Goal: Transaction & Acquisition: Book appointment/travel/reservation

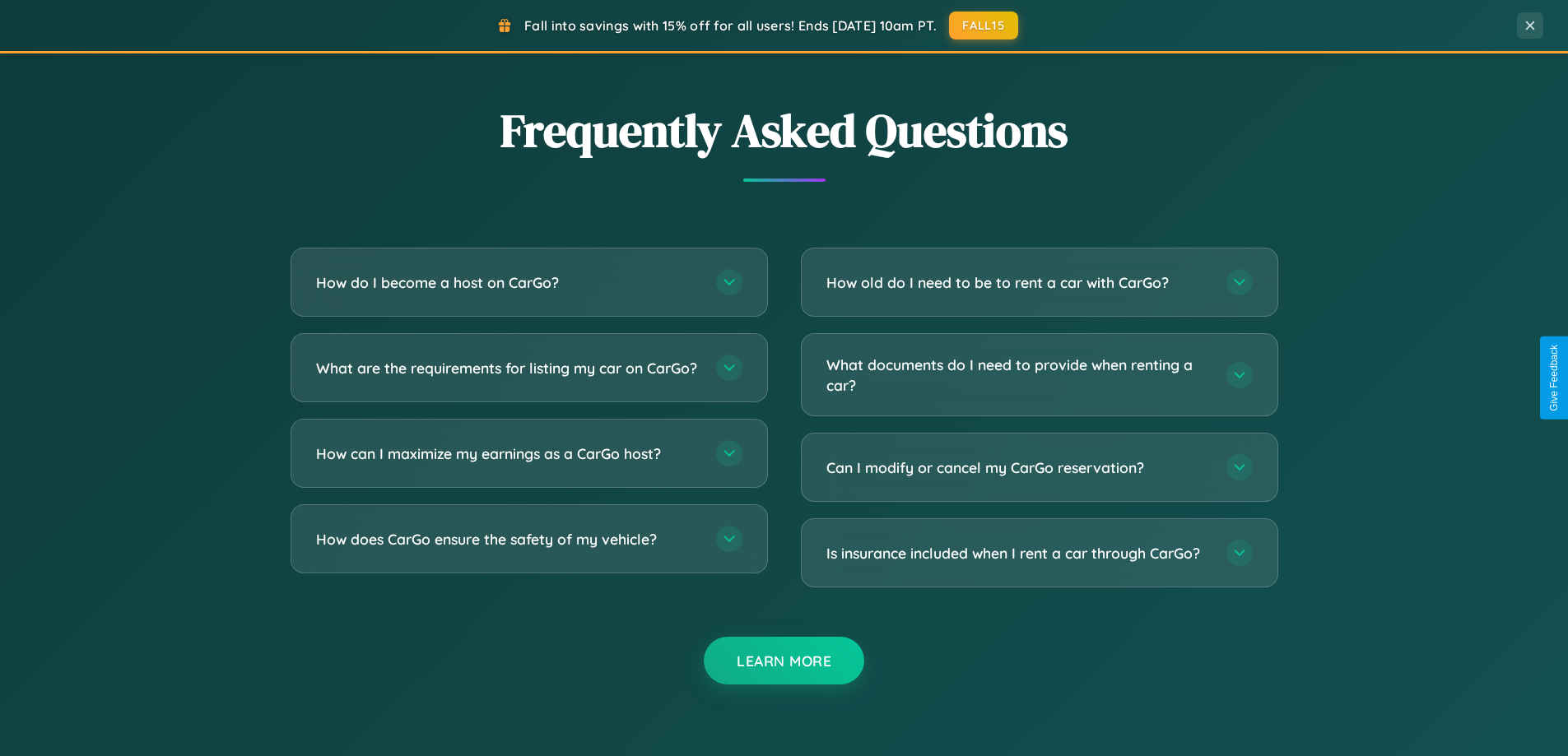
scroll to position [3166, 0]
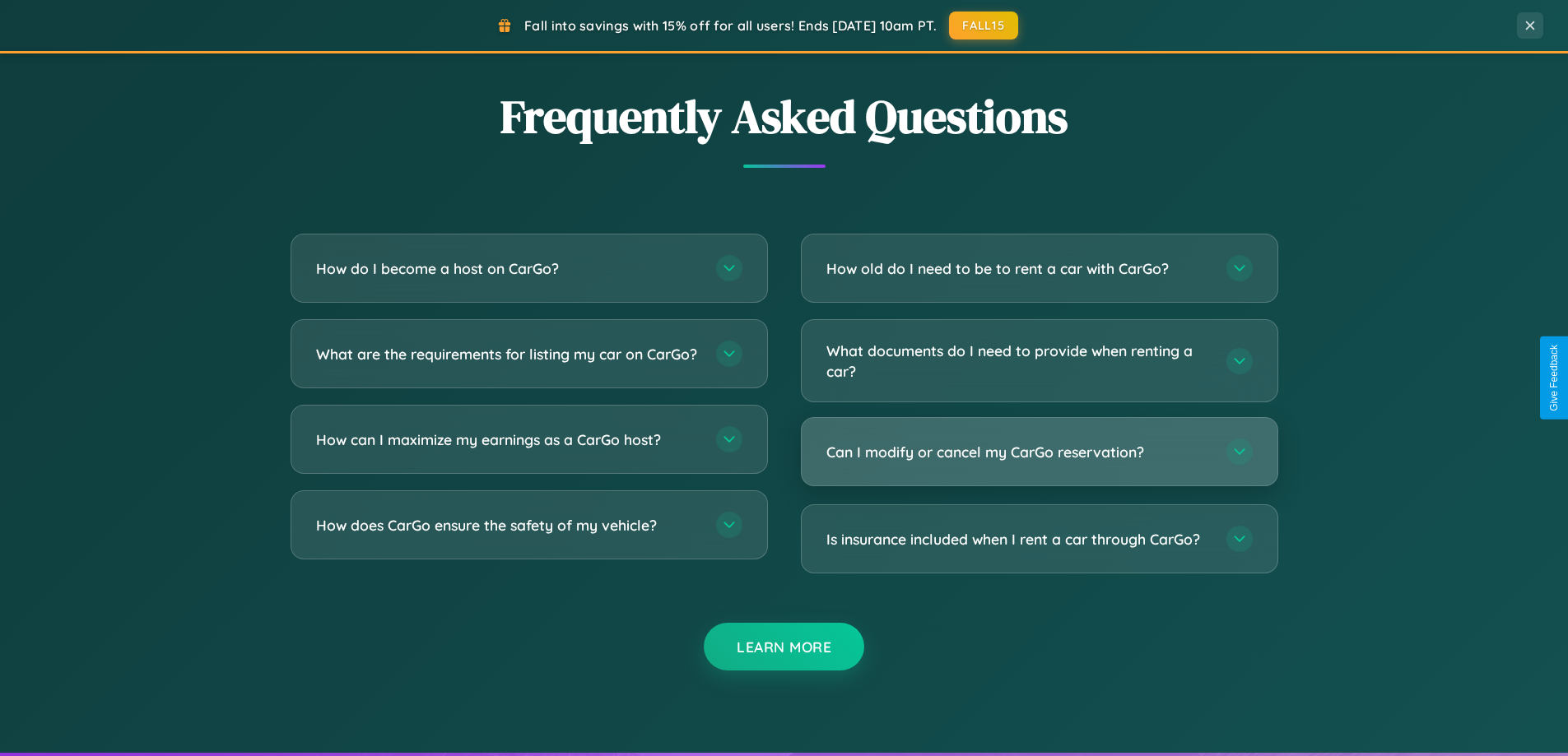
click at [1039, 453] on h3 "Can I modify or cancel my CarGo reservation?" at bounding box center [1017, 452] width 383 height 21
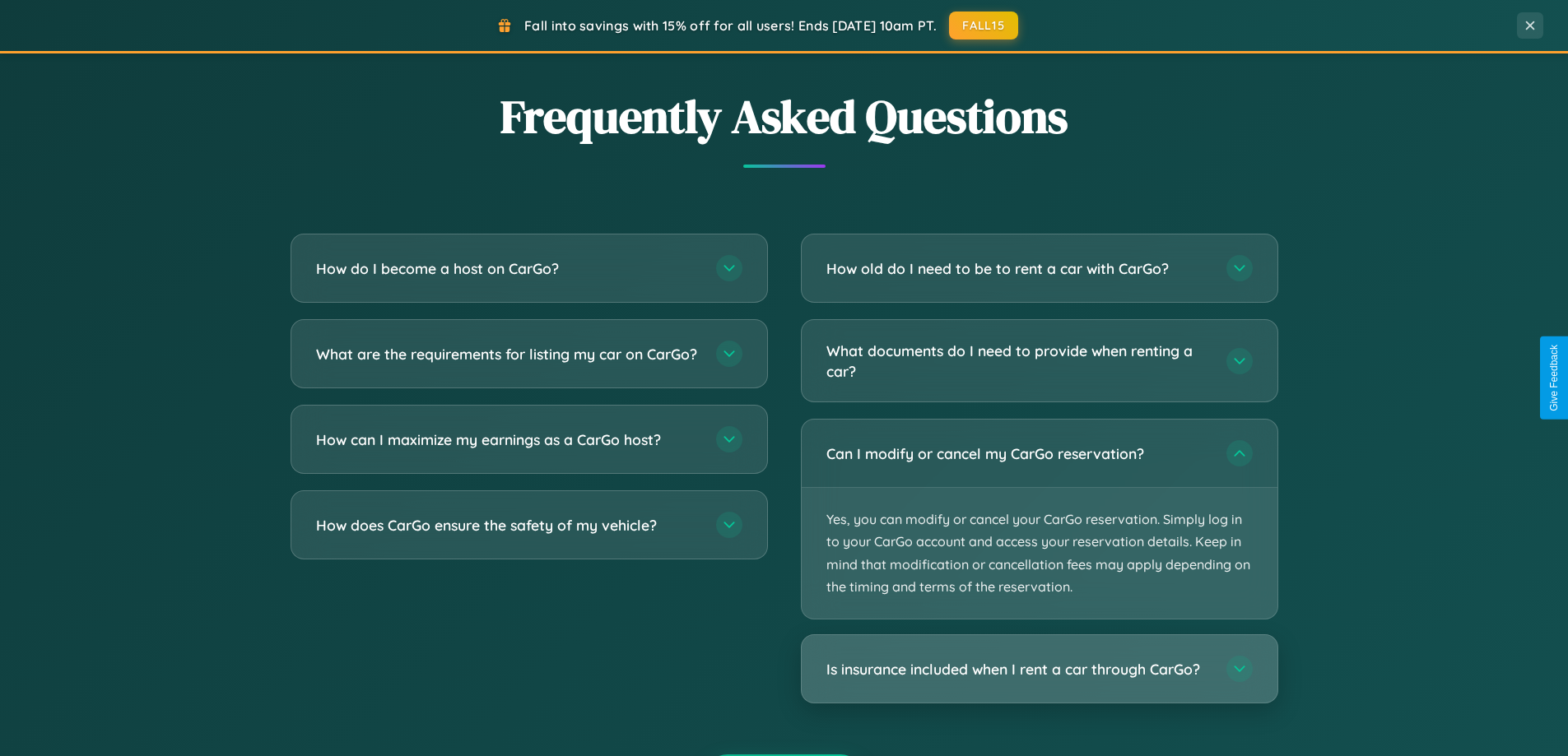
click at [1039, 670] on h3 "Is insurance included when I rent a car through CarGo?" at bounding box center [1017, 669] width 383 height 21
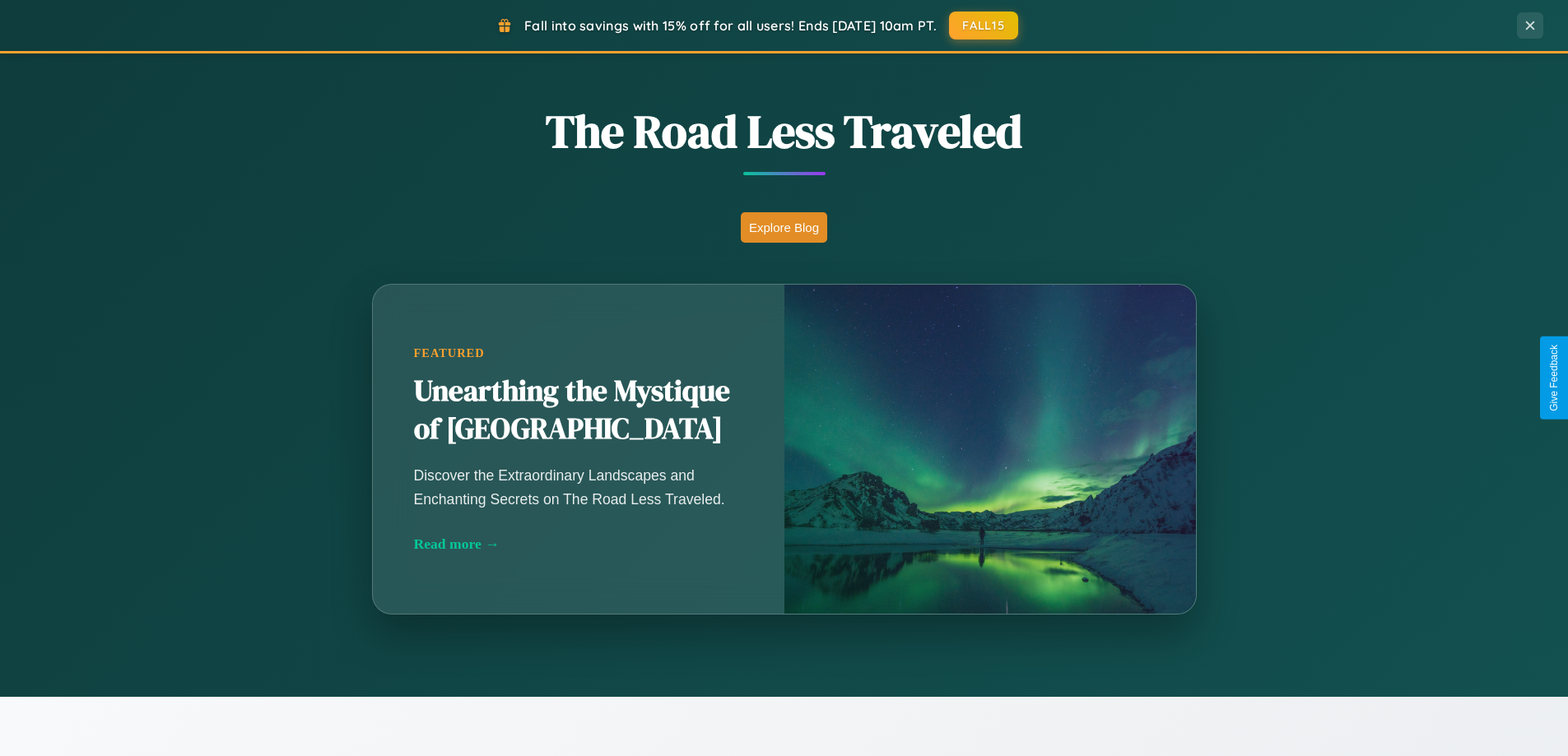
scroll to position [1132, 0]
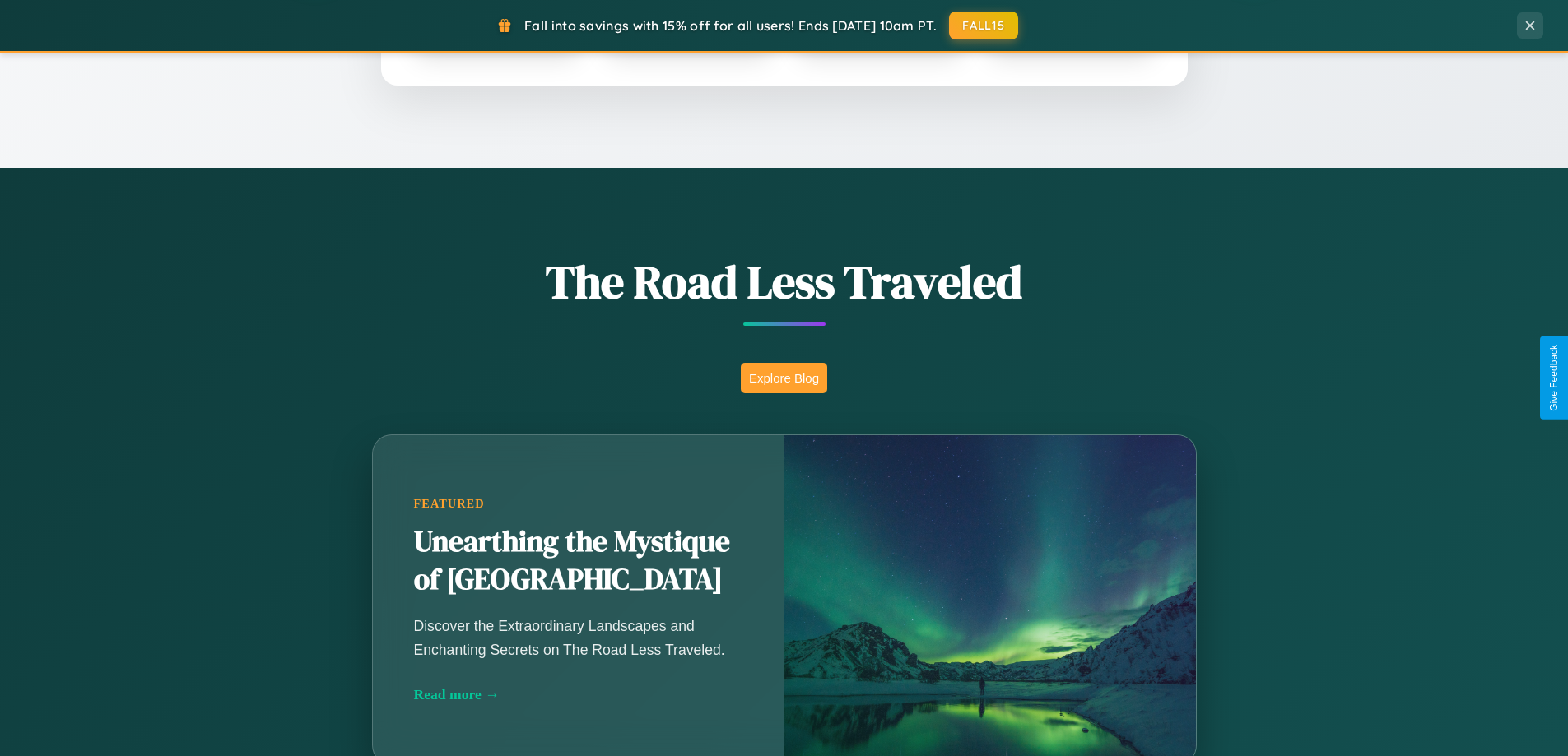
click at [784, 378] on button "Explore Blog" at bounding box center [784, 378] width 86 height 31
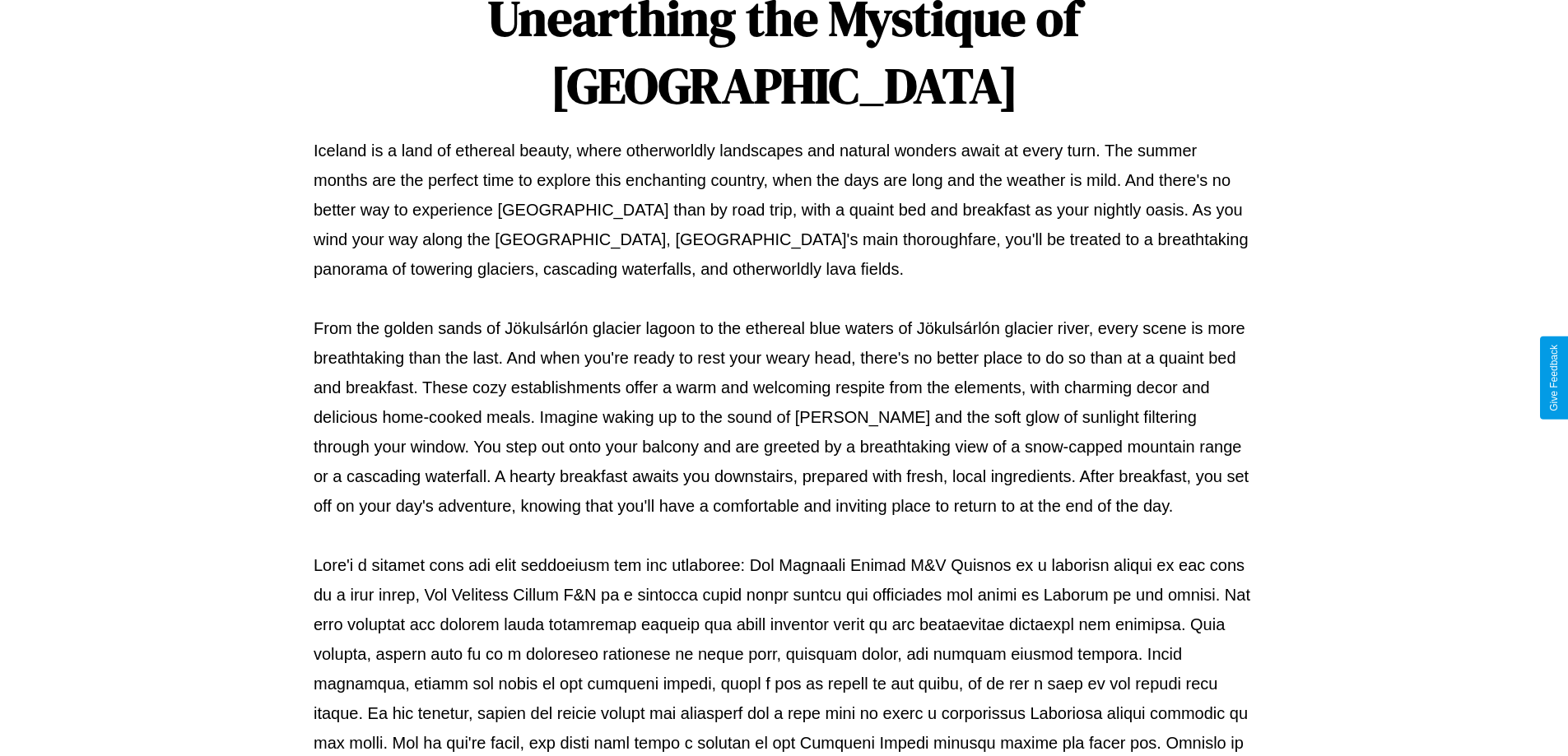
scroll to position [533, 0]
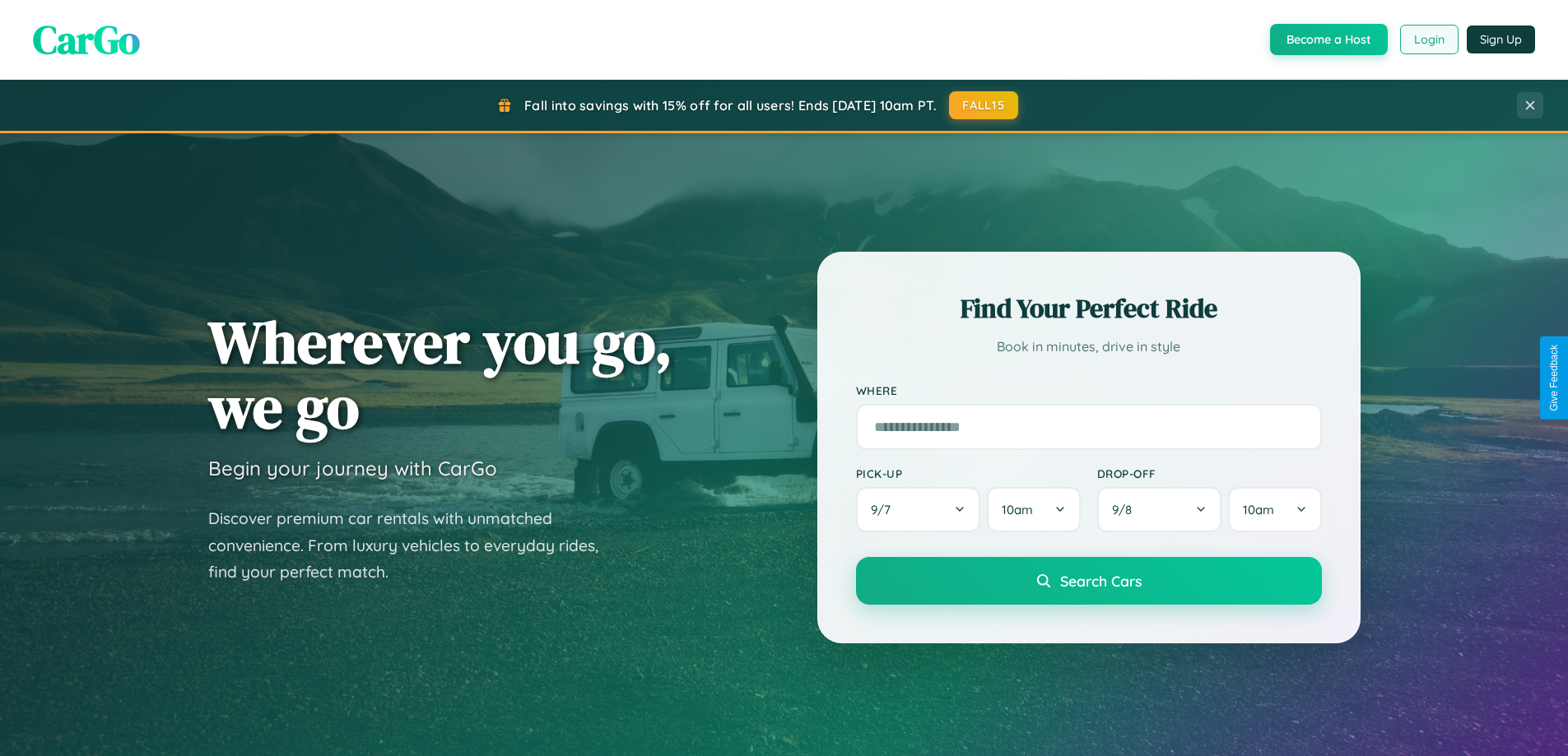
click at [1428, 40] on button "Login" at bounding box center [1429, 40] width 58 height 30
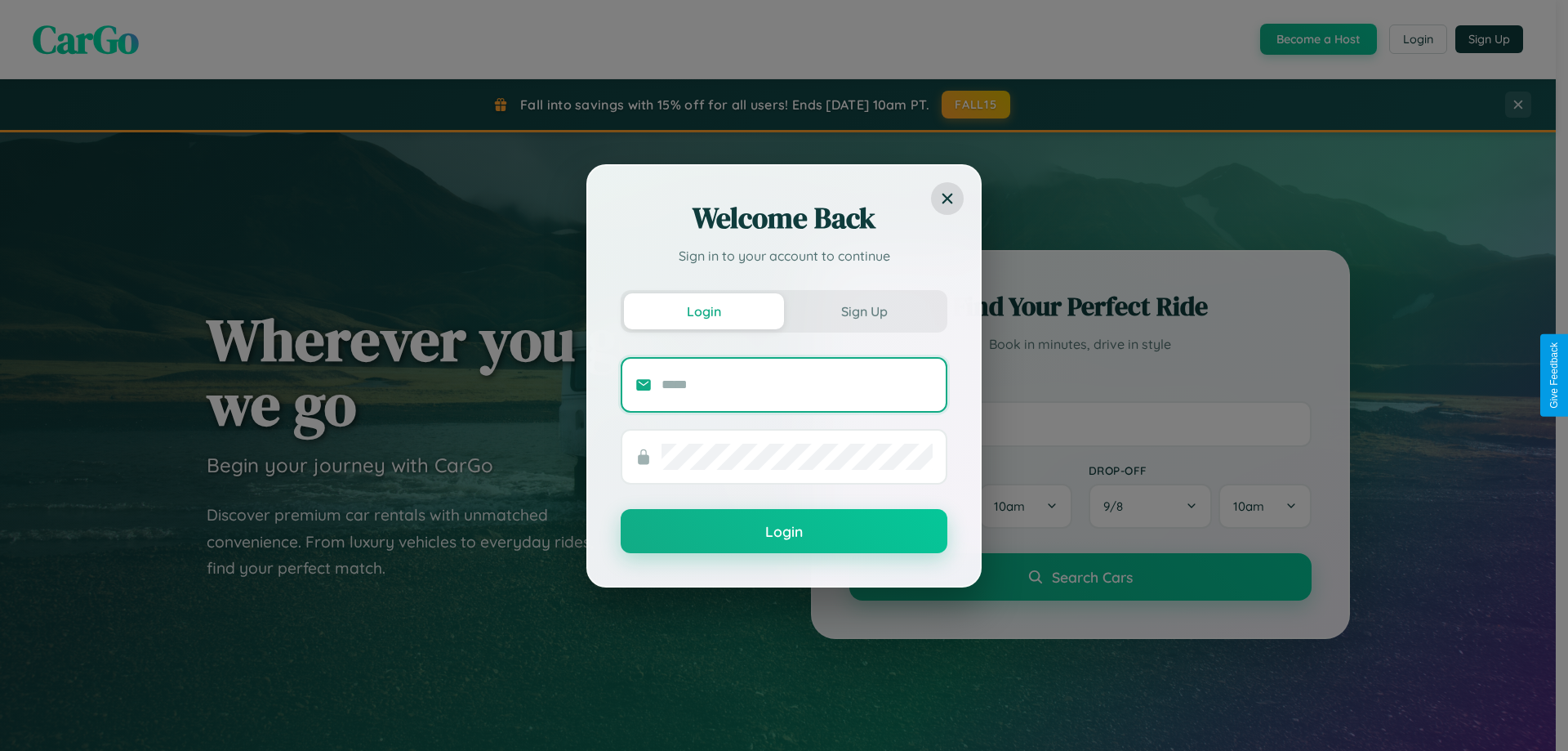
click at [798, 384] on input "text" at bounding box center [797, 385] width 271 height 26
type input "**********"
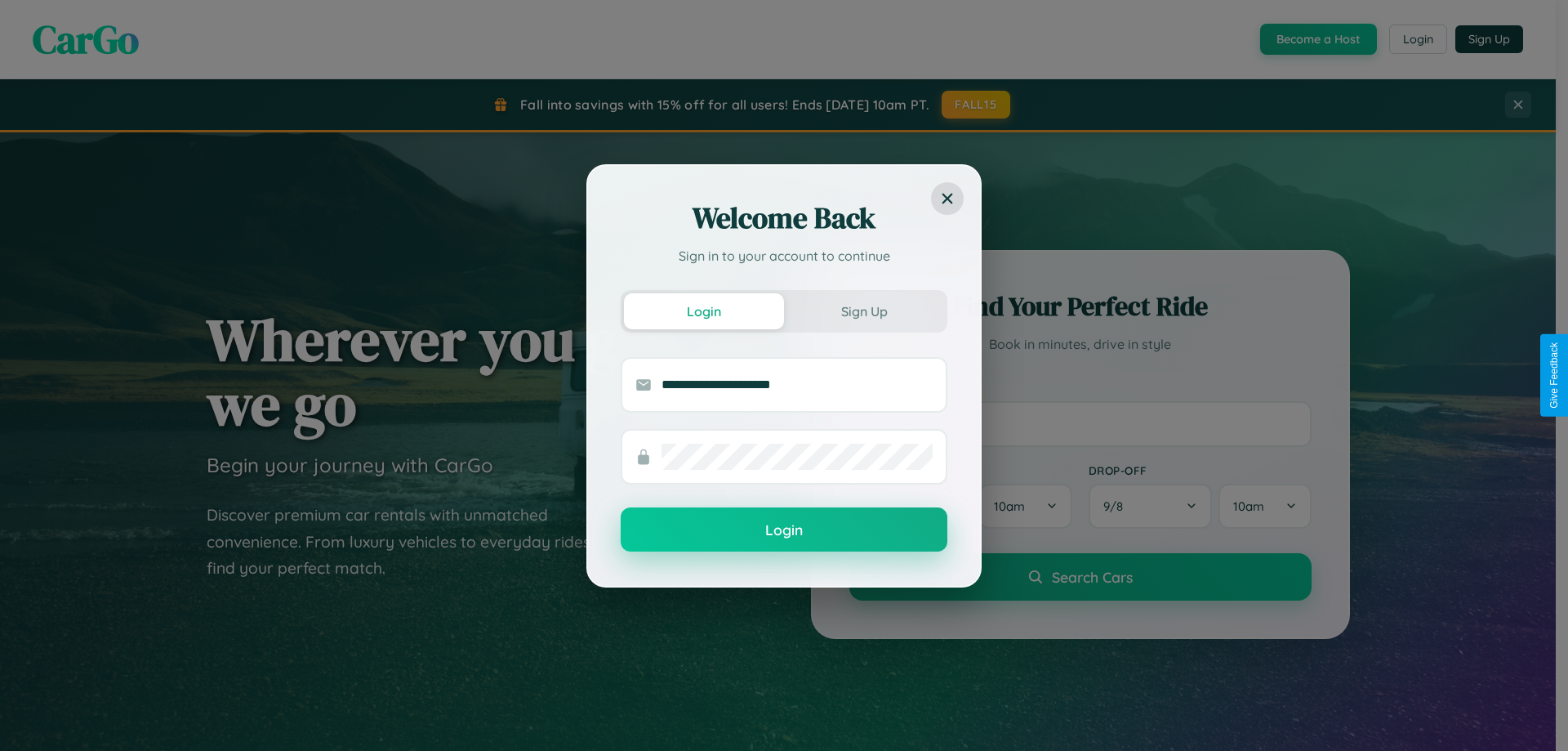
click at [784, 531] on button "Login" at bounding box center [784, 529] width 327 height 44
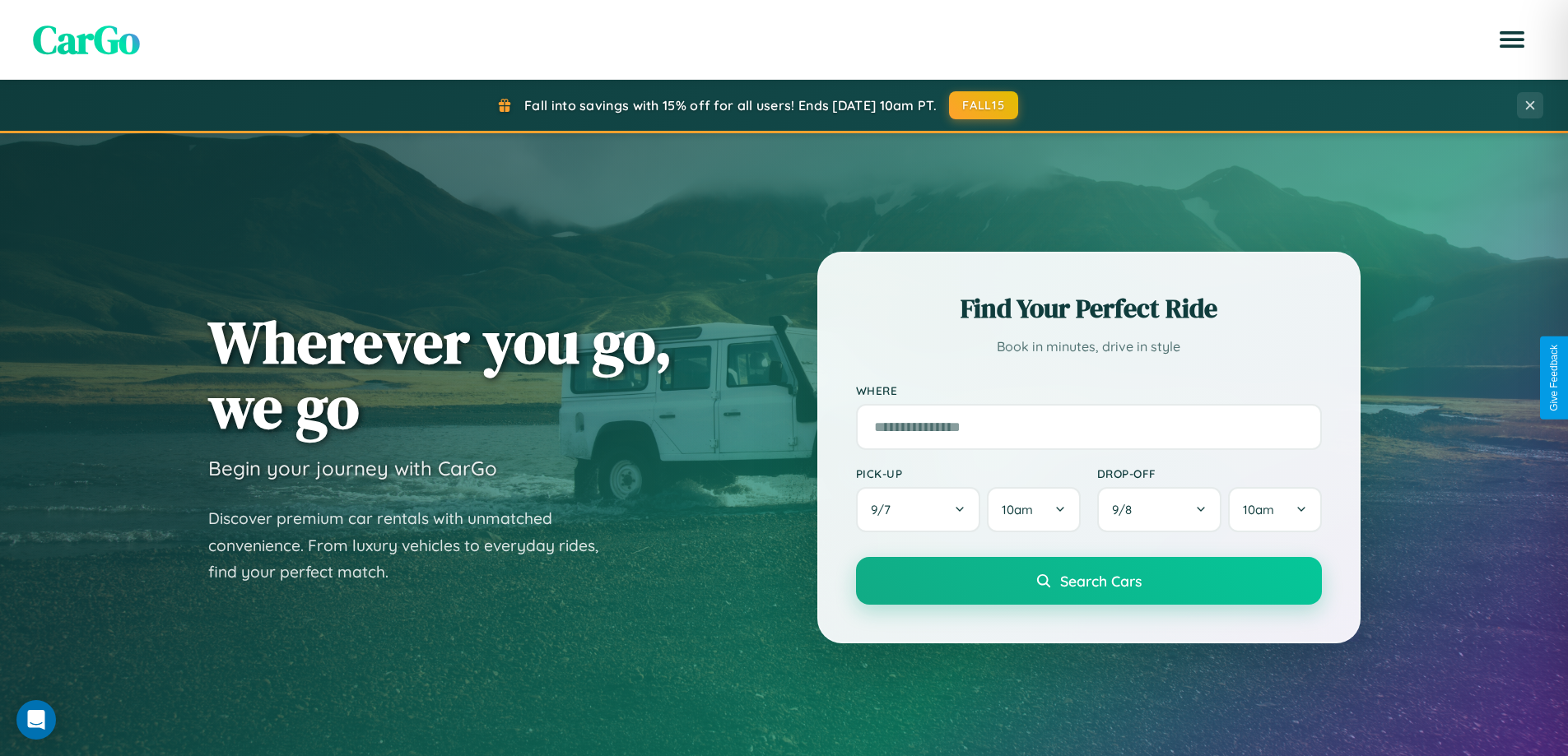
scroll to position [709, 0]
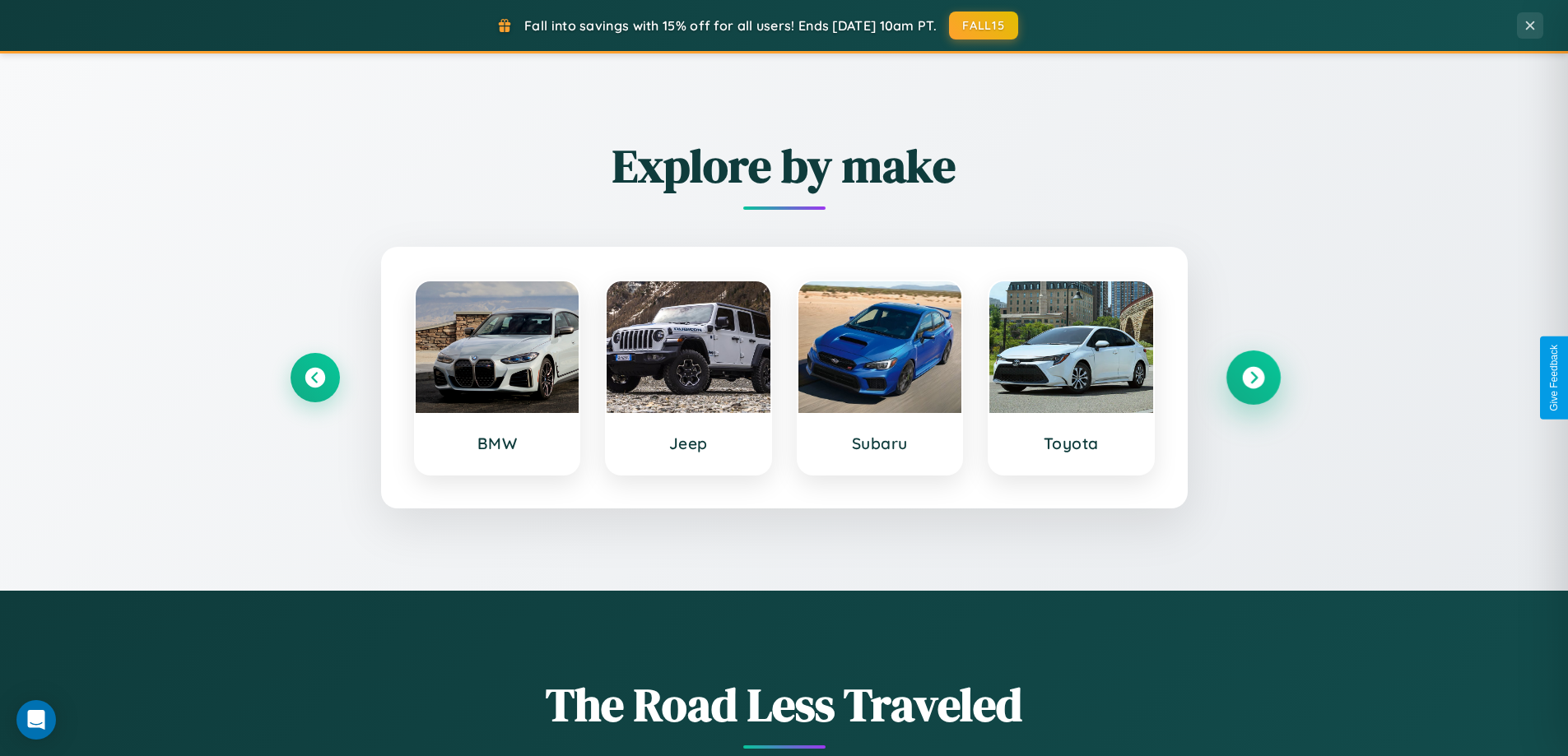
click at [1252, 378] on icon at bounding box center [1252, 378] width 22 height 22
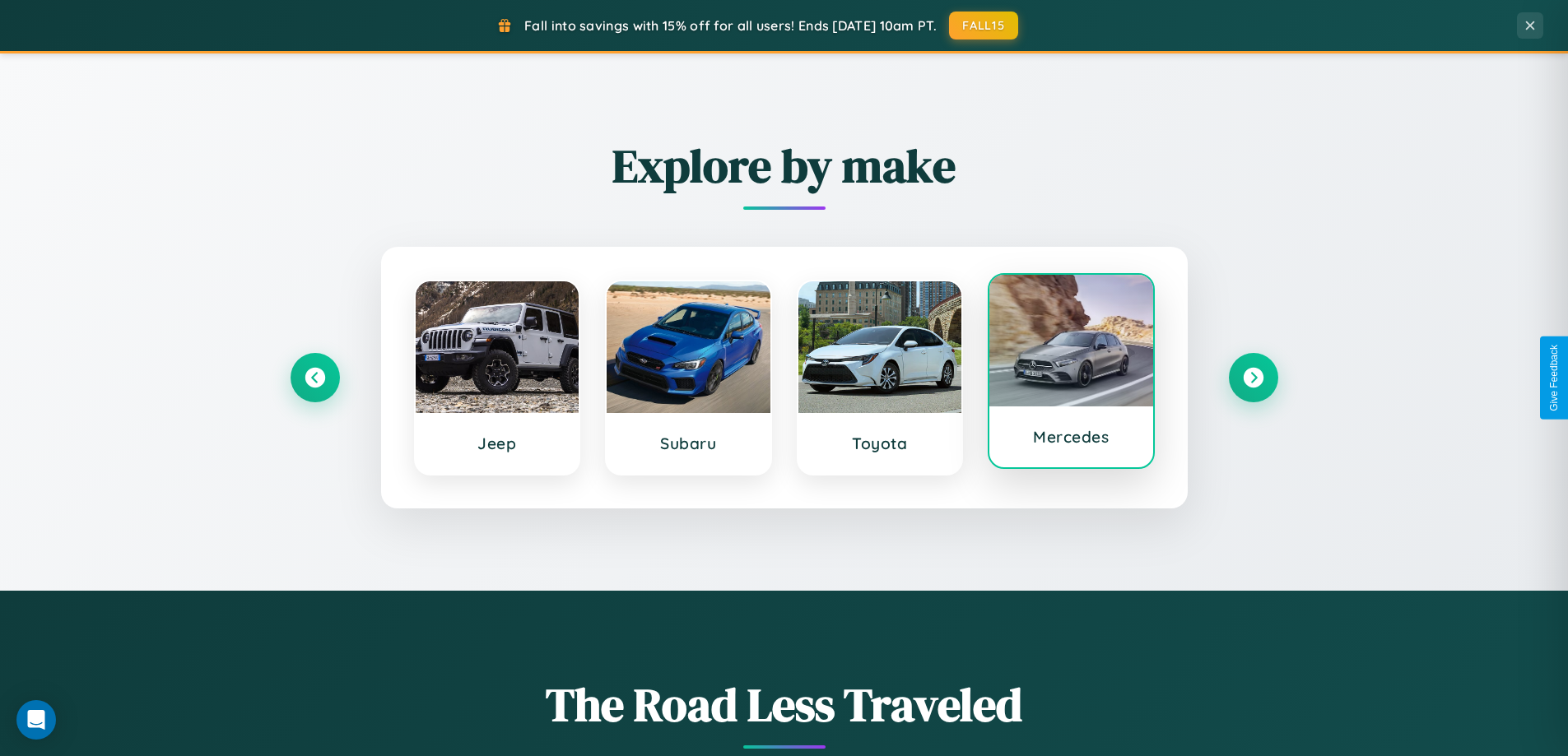
click at [1070, 375] on div at bounding box center [1070, 341] width 164 height 131
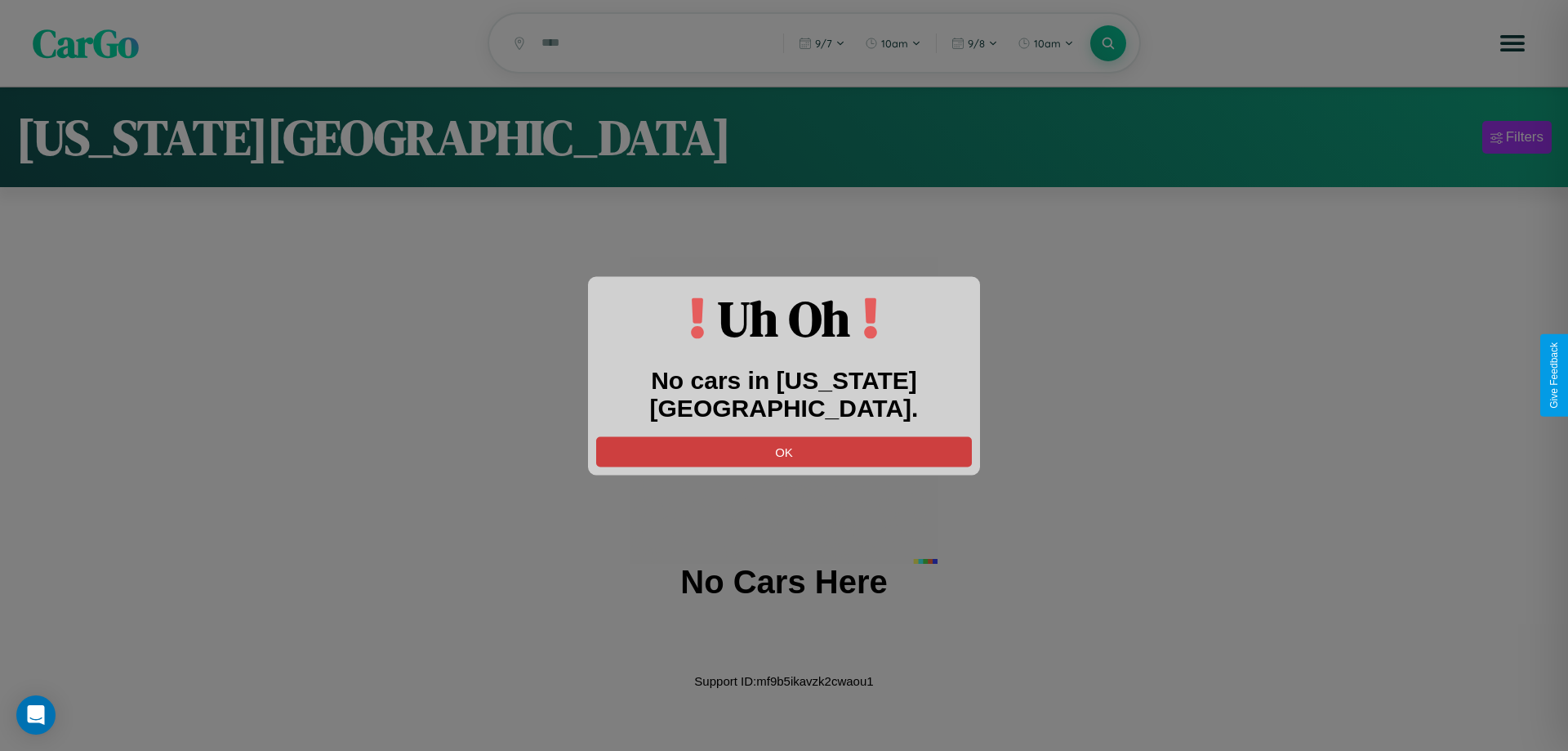
click at [784, 437] on button "OK" at bounding box center [784, 451] width 376 height 31
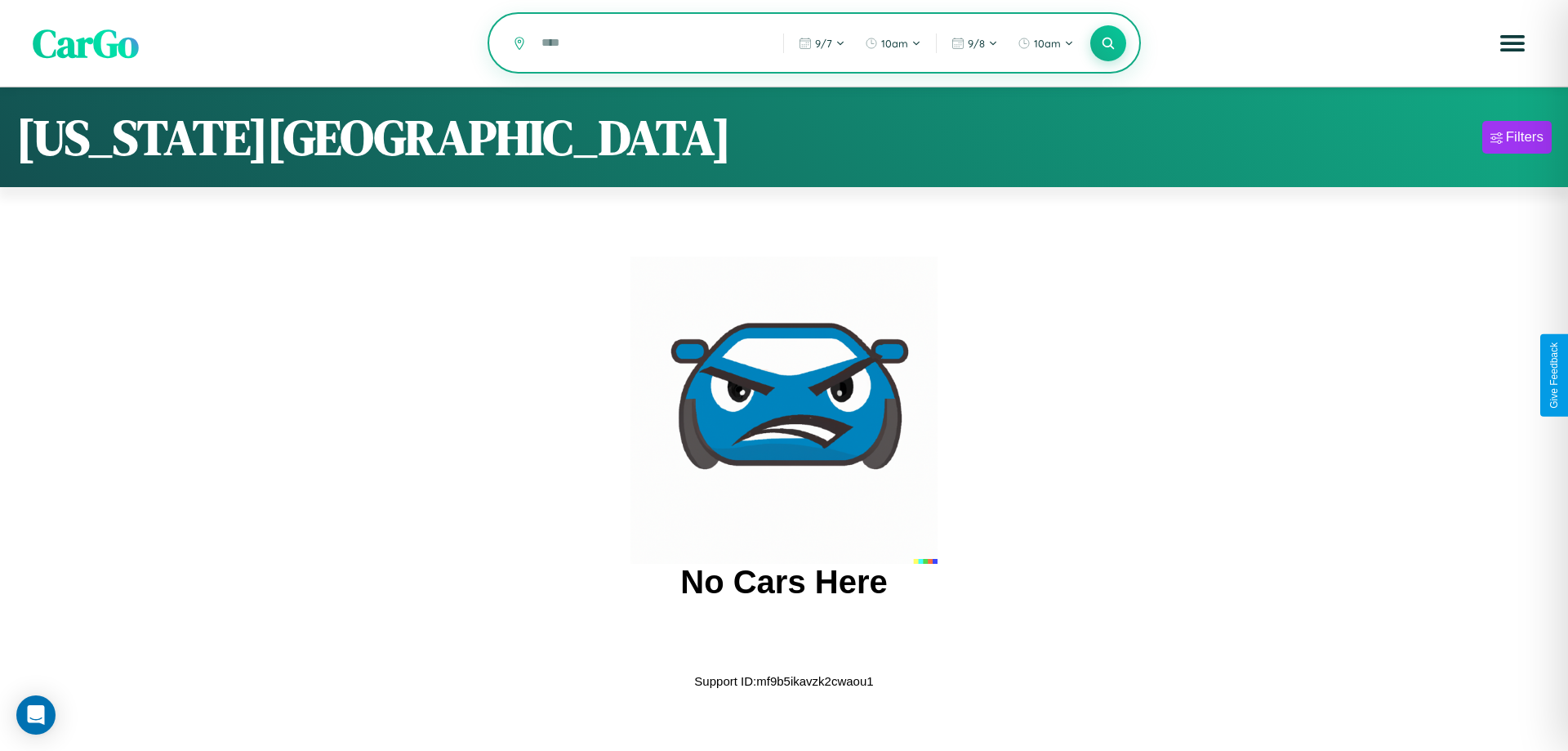
click at [650, 44] on input "text" at bounding box center [650, 43] width 233 height 29
click at [1109, 43] on icon at bounding box center [1108, 43] width 16 height 16
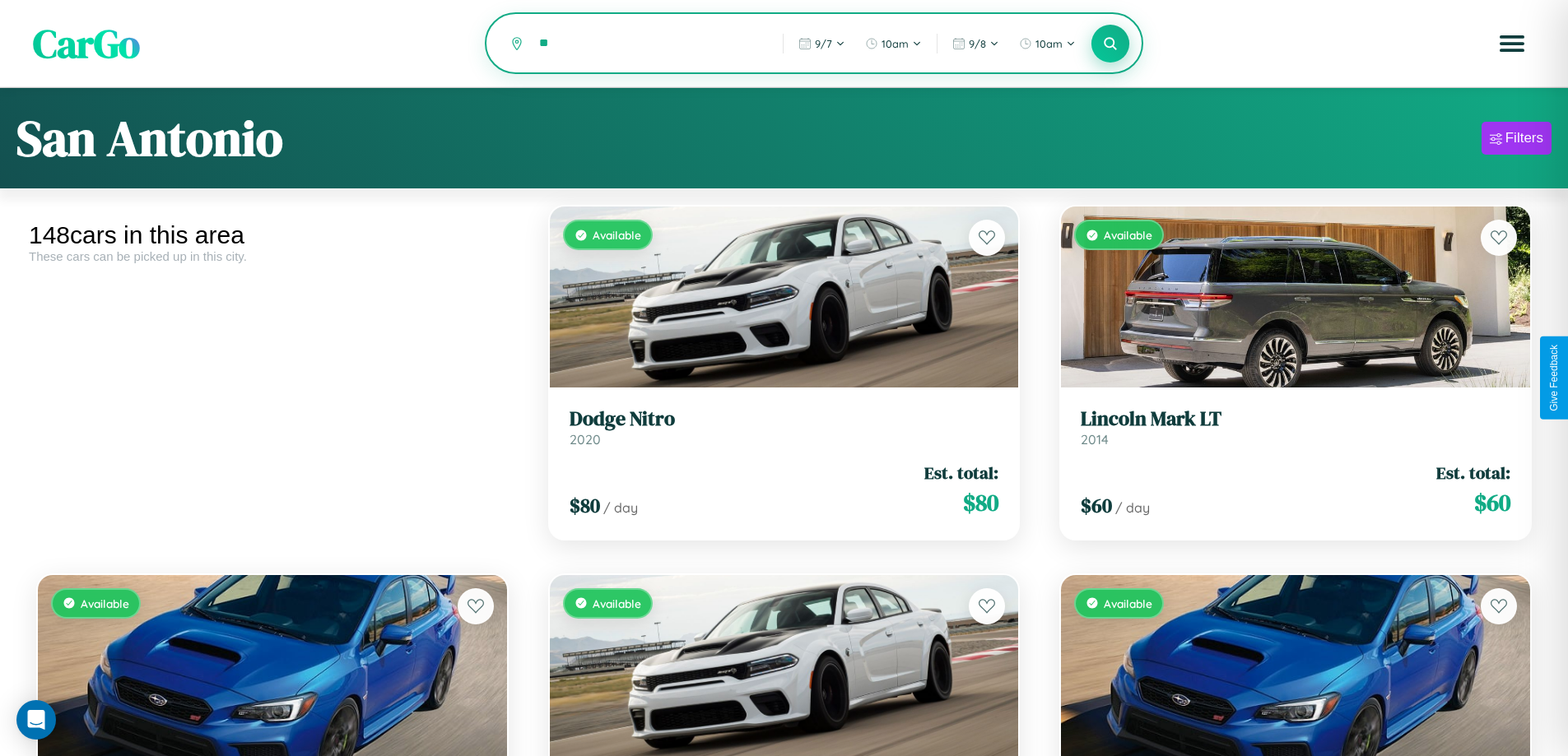
type input "*"
click at [1110, 44] on icon at bounding box center [1110, 43] width 16 height 16
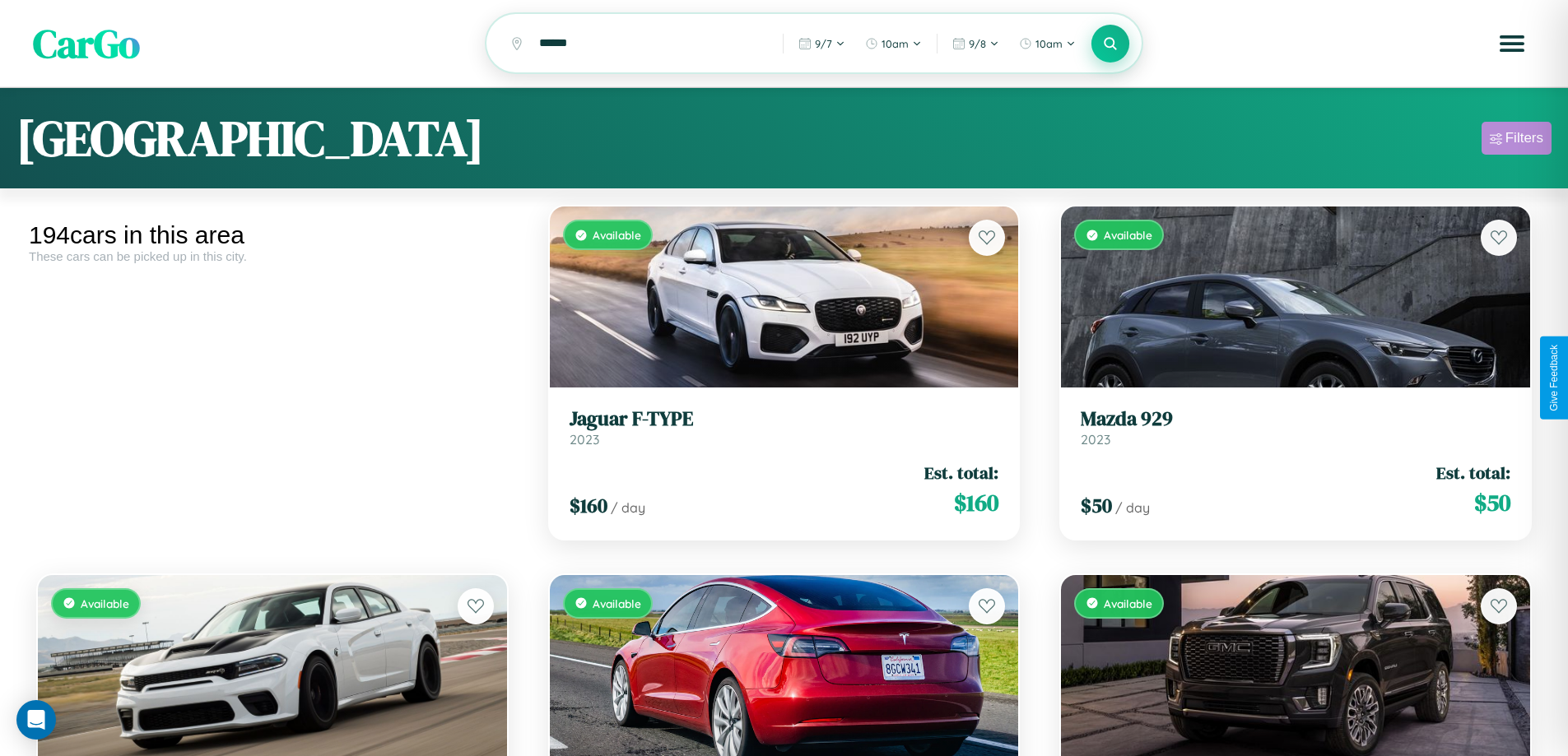
click at [1516, 140] on div "Filters" at bounding box center [1524, 138] width 38 height 17
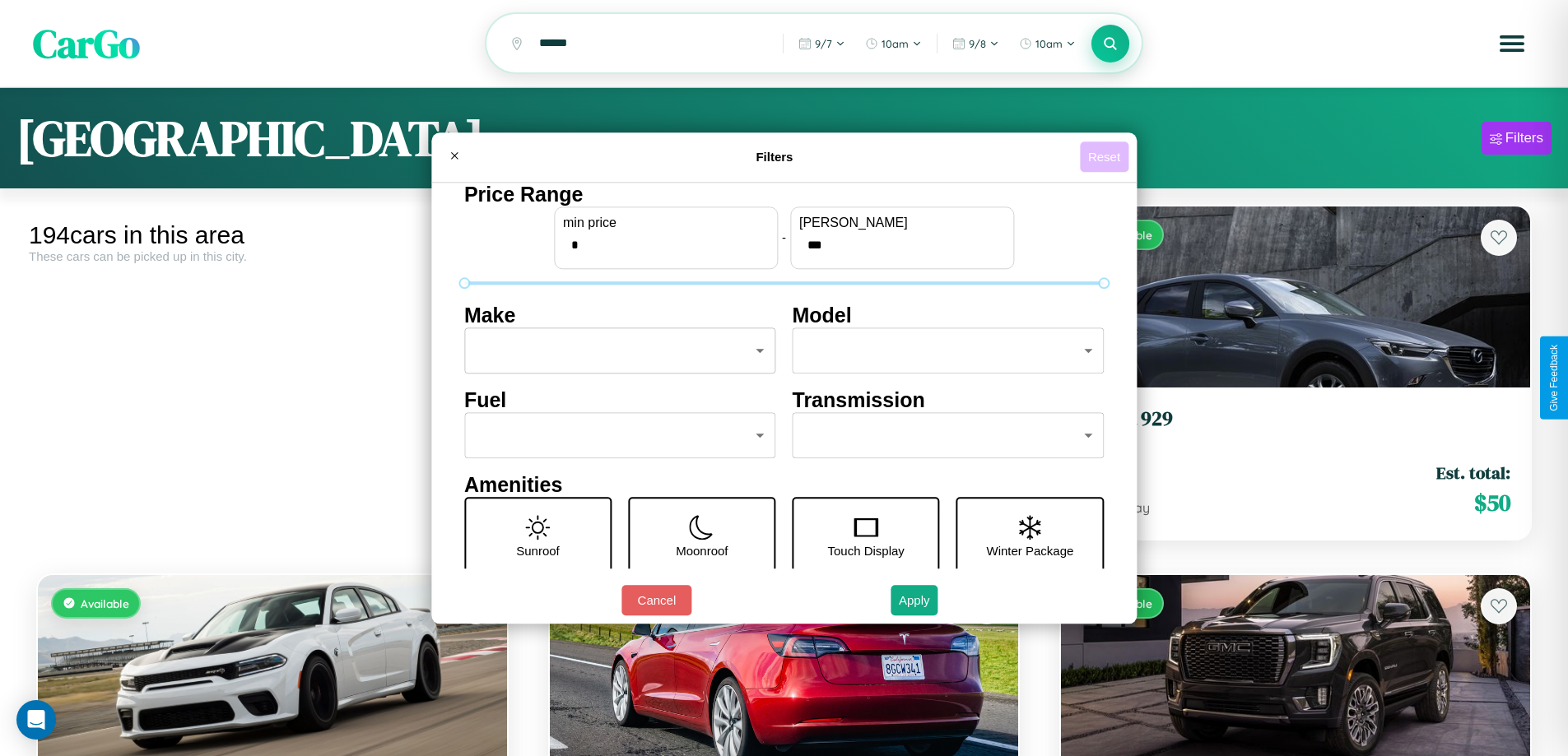
click at [1106, 156] on button "Reset" at bounding box center [1103, 156] width 48 height 31
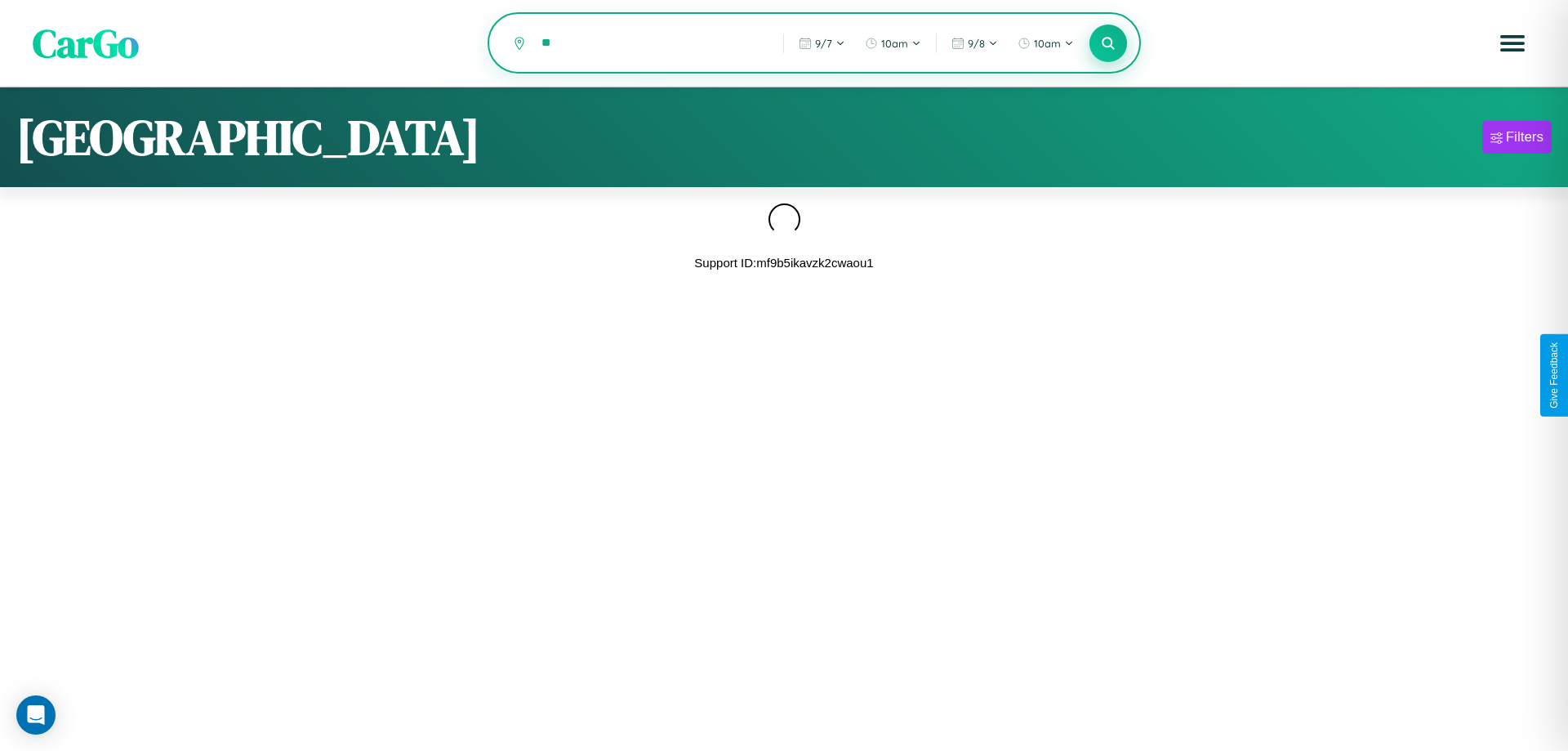
type input "*"
type input "**********"
click at [1109, 44] on icon at bounding box center [1108, 43] width 16 height 16
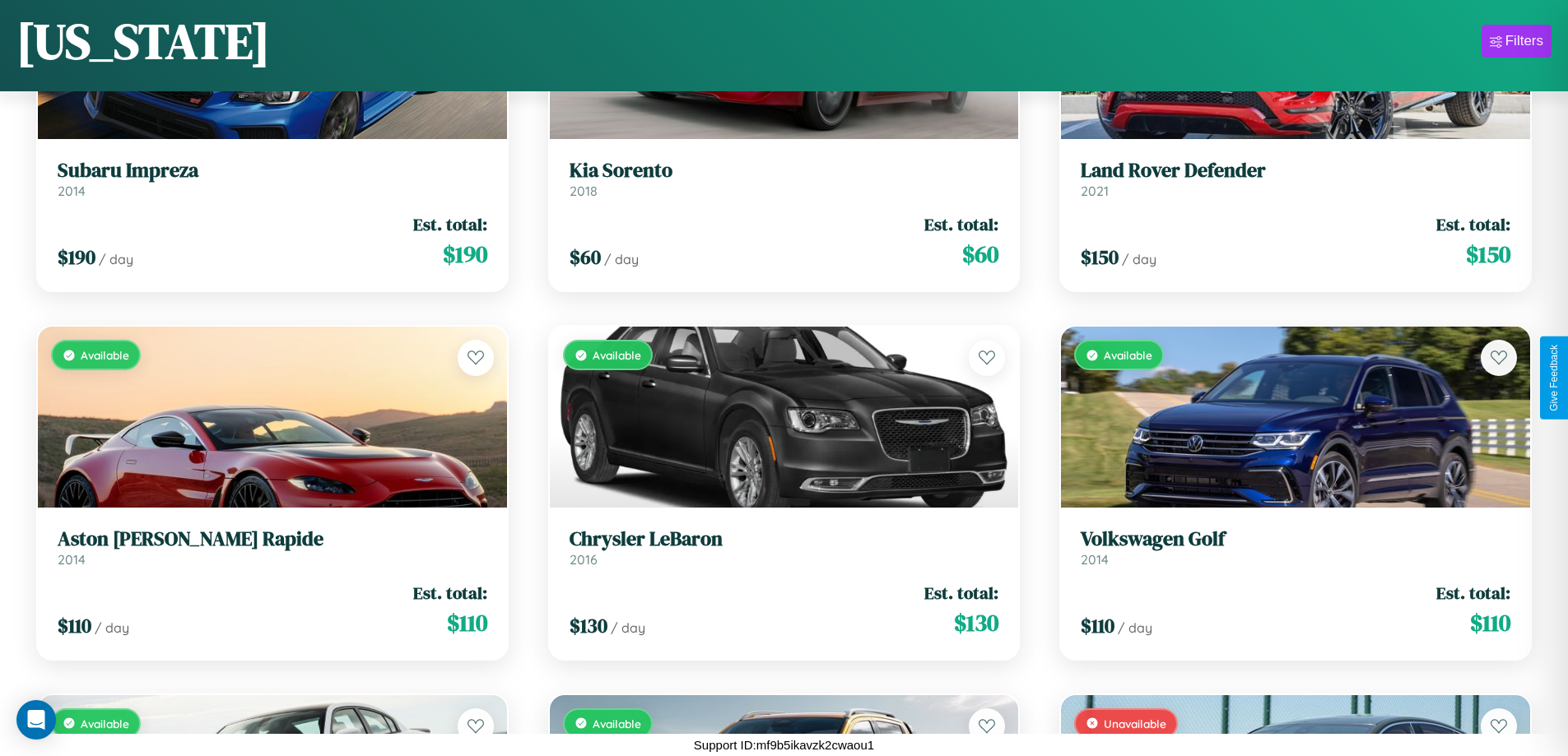
scroll to position [11652, 0]
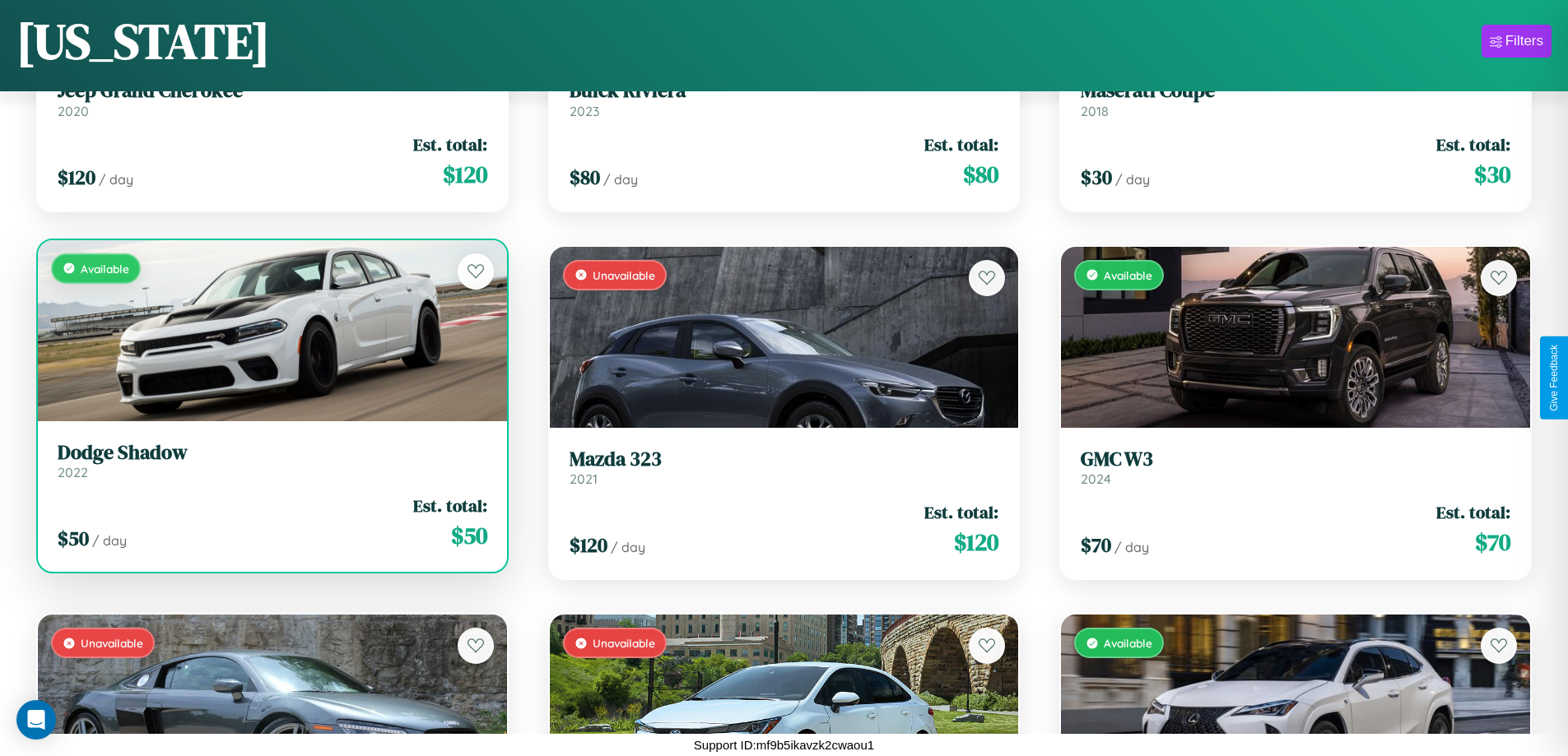
click at [270, 467] on link "Dodge Shadow 2022" at bounding box center [272, 461] width 430 height 41
